Goal: Obtain resource: Download file/media

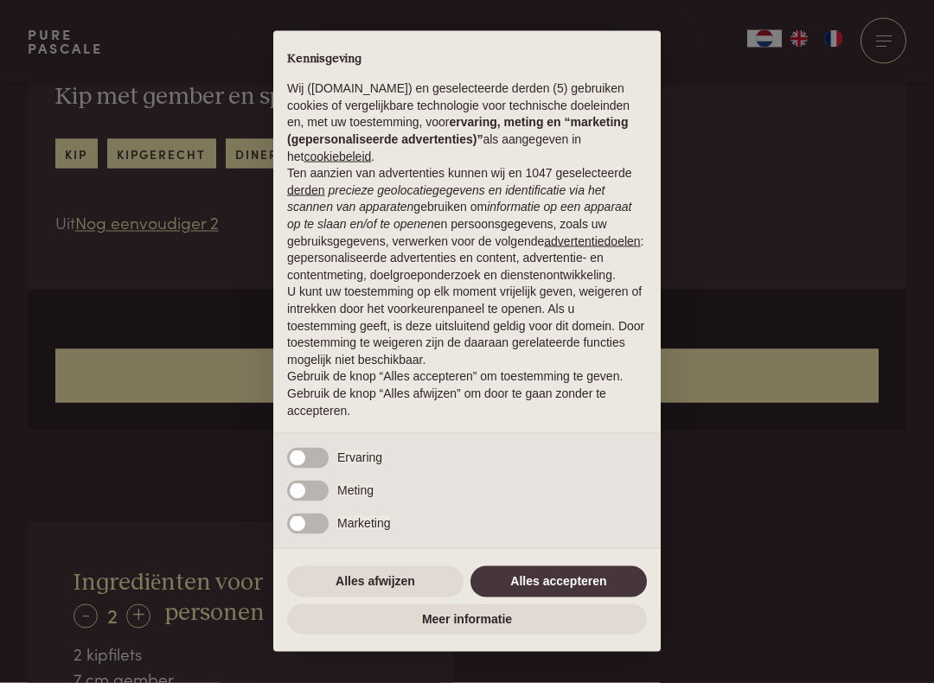
scroll to position [637, 0]
click at [574, 586] on button "Alles accepteren" at bounding box center [559, 582] width 176 height 31
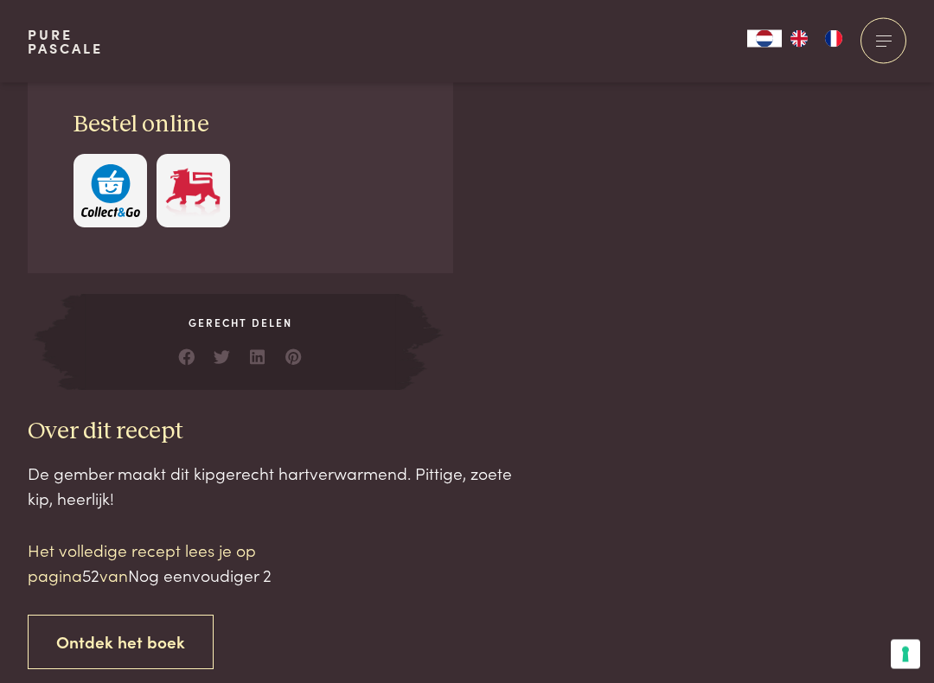
scroll to position [1487, 0]
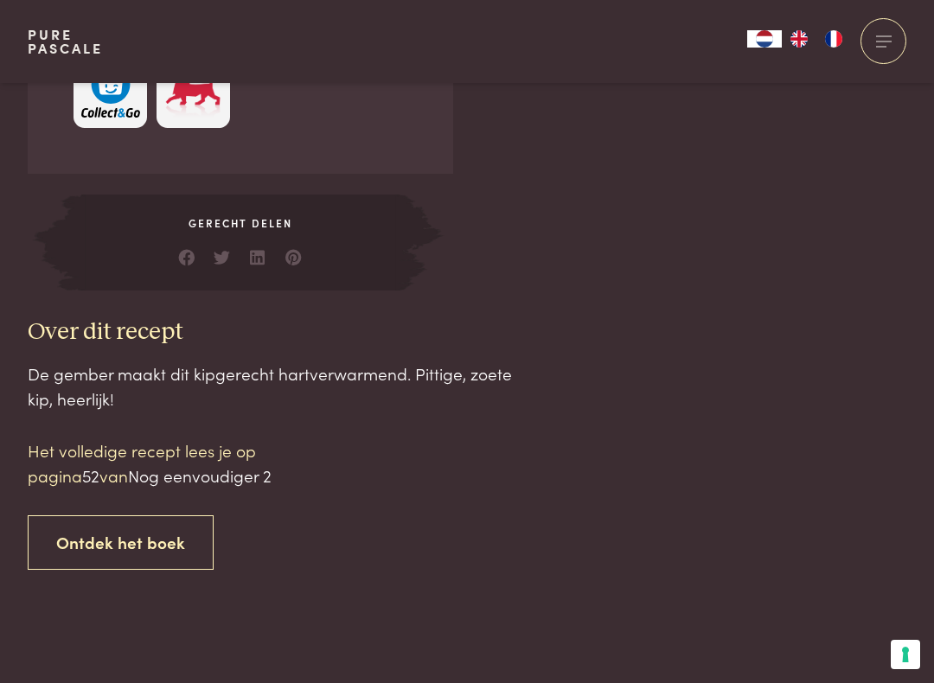
click at [159, 529] on link "Ontdek het boek" at bounding box center [121, 543] width 186 height 55
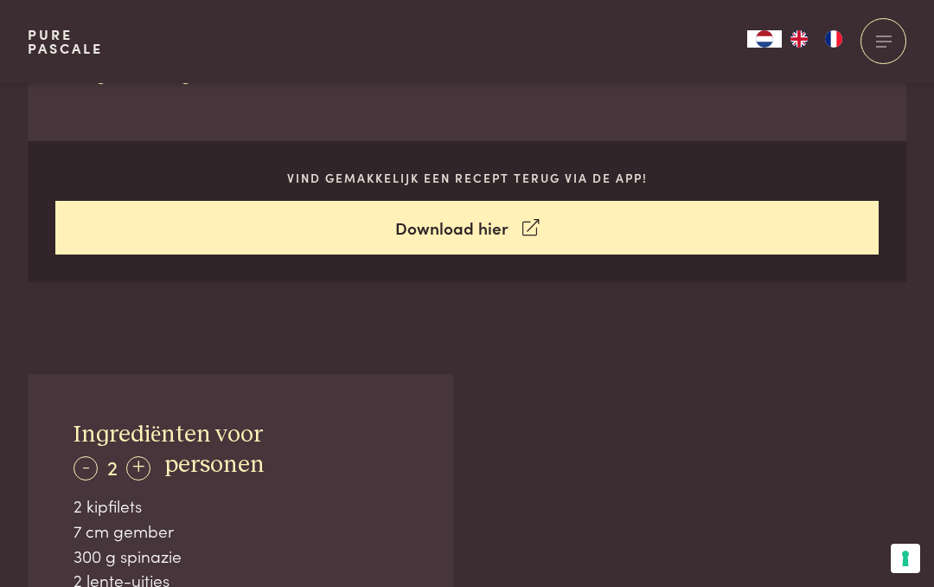
scroll to position [784, 0]
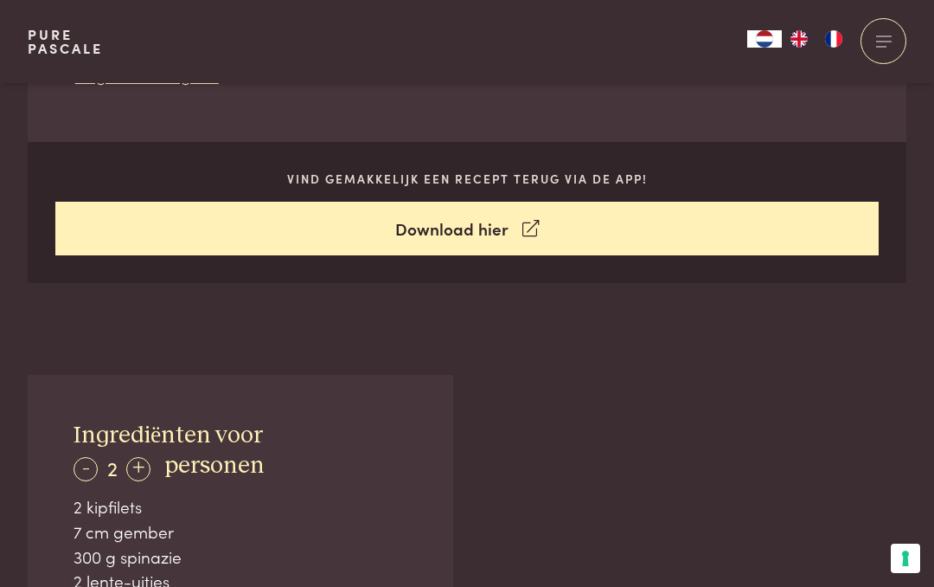
click at [485, 228] on link "Download hier" at bounding box center [467, 229] width 825 height 55
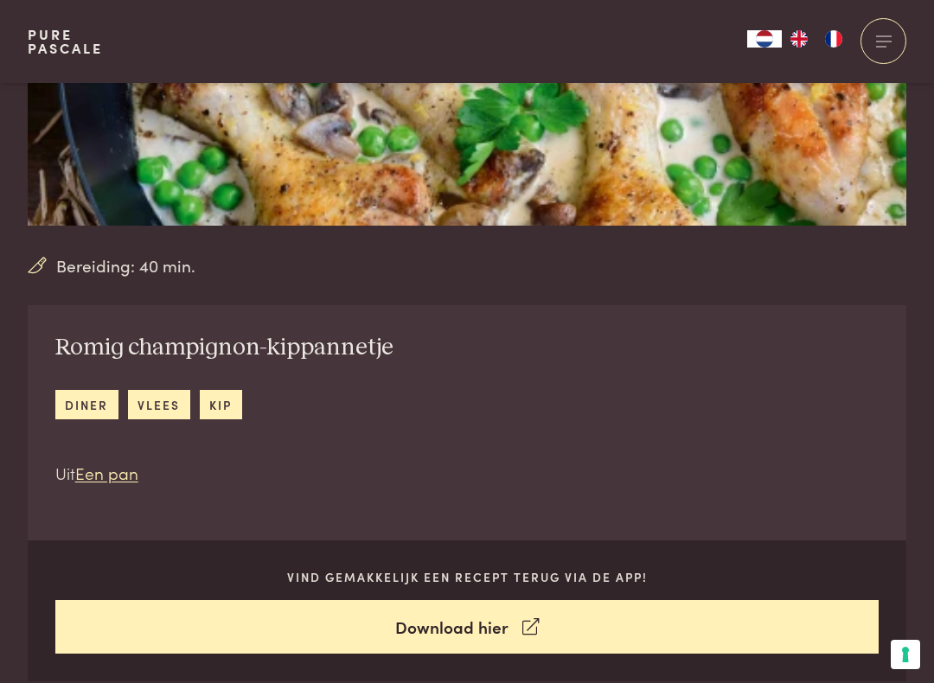
scroll to position [531, 0]
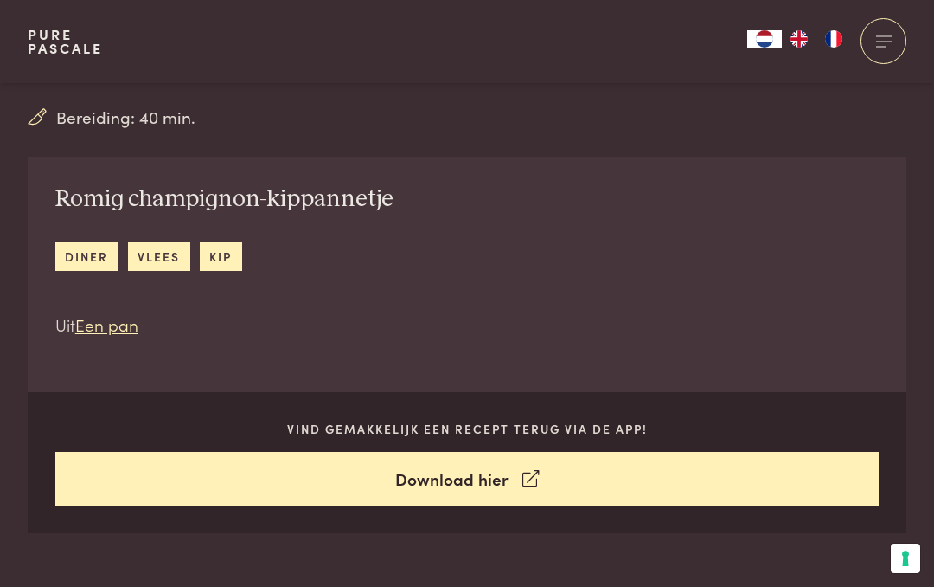
click at [106, 325] on link "Een pan" at bounding box center [106, 323] width 63 height 23
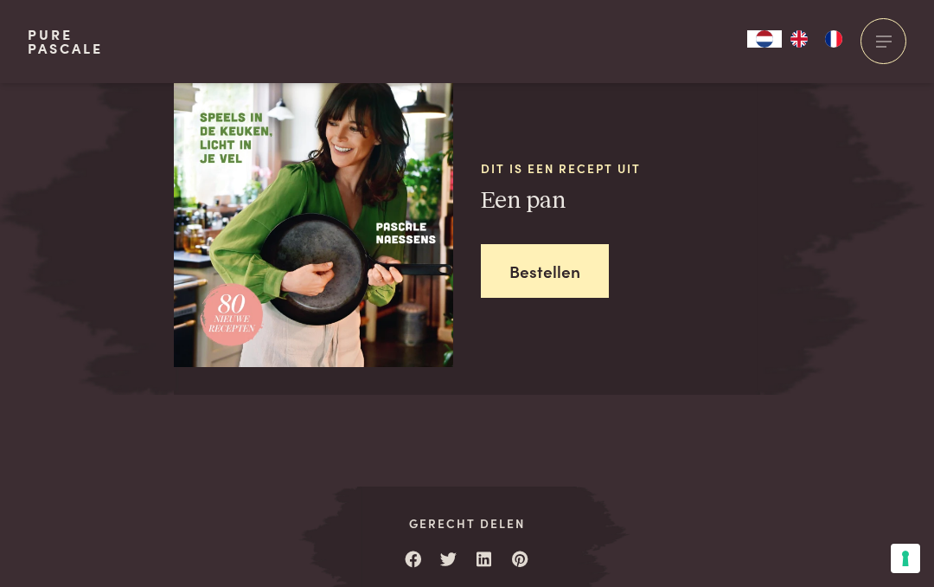
scroll to position [2325, 0]
